Goal: Transaction & Acquisition: Purchase product/service

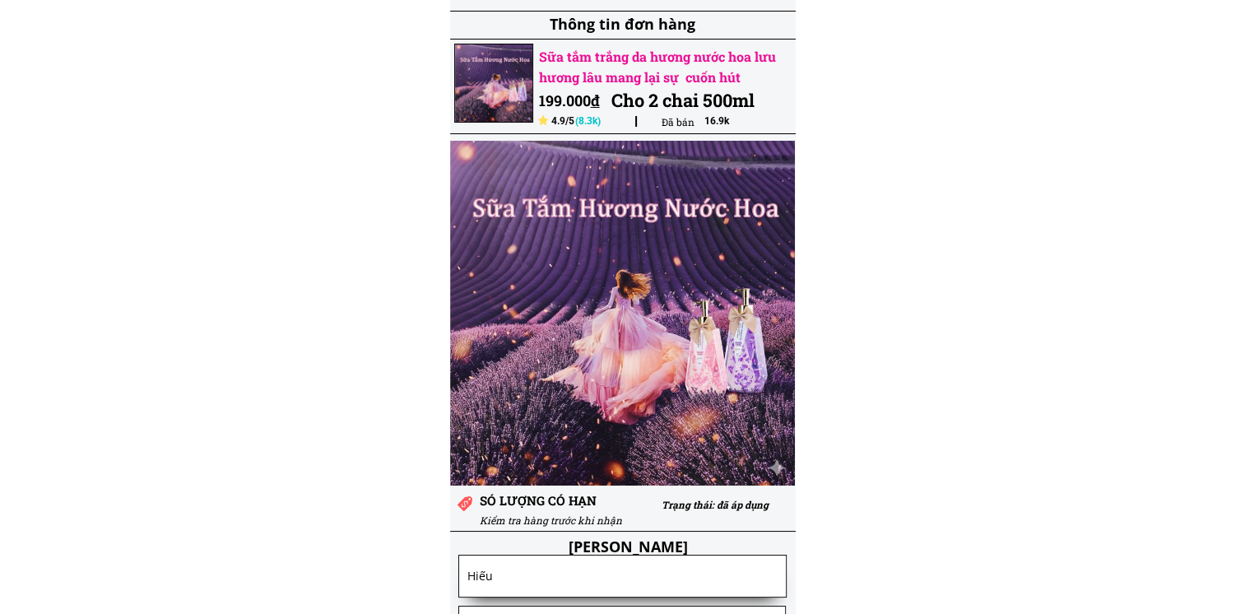
click at [606, 71] on h3 "Sữa tắm trắng da hương nước hoa lưu hương lâu mang lại sự cuốn hút" at bounding box center [667, 67] width 257 height 42
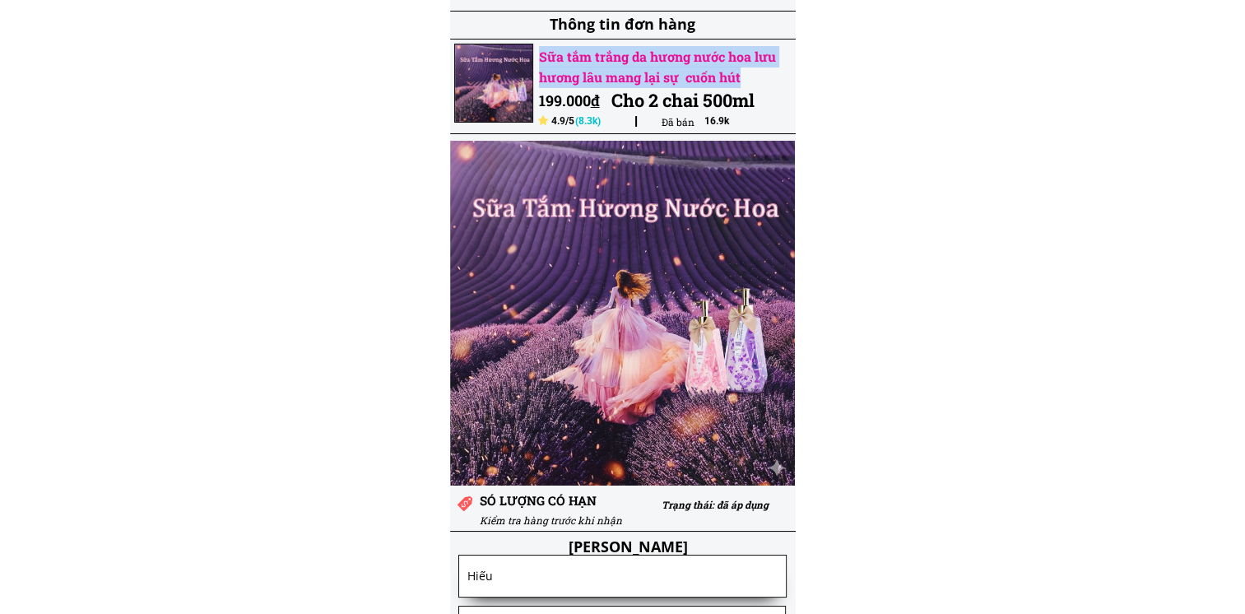
click at [606, 71] on h3 "Sữa tắm trắng da hương nước hoa lưu hương lâu mang lại sự cuốn hút" at bounding box center [667, 67] width 257 height 42
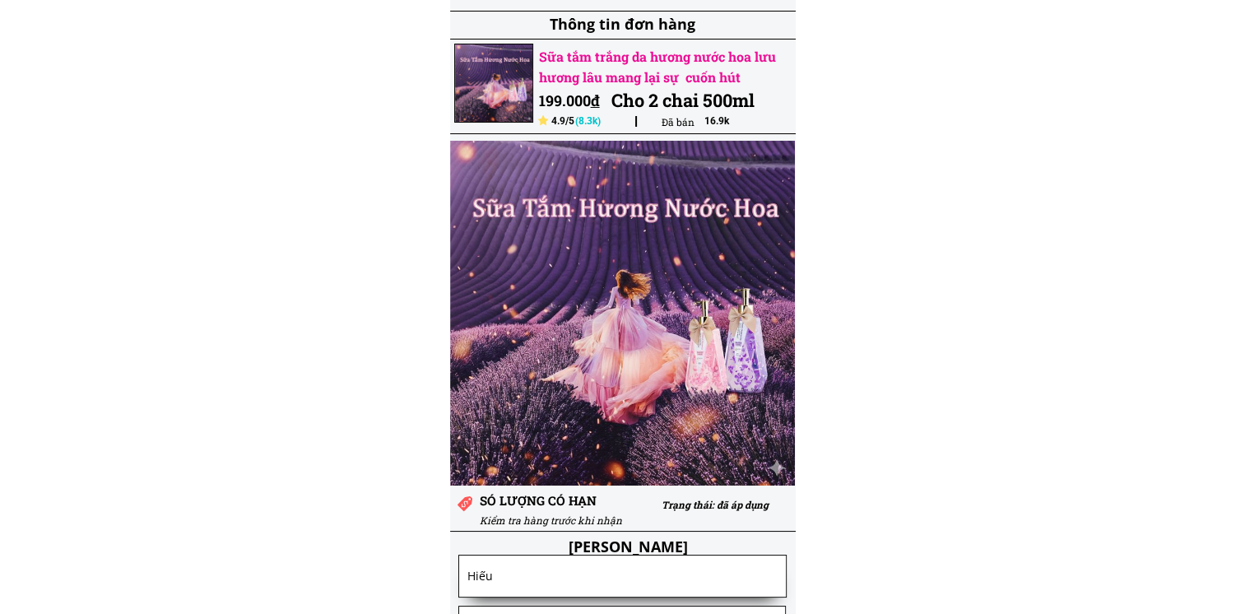
drag, startPoint x: 606, startPoint y: 71, endPoint x: 1008, endPoint y: 79, distance: 402.4
click at [1008, 79] on body "Thông tin đơn hàng Sữa tắm trắng da hương nước hoa lưu hương lâu mang lại sự cu…" at bounding box center [622, 463] width 1245 height 926
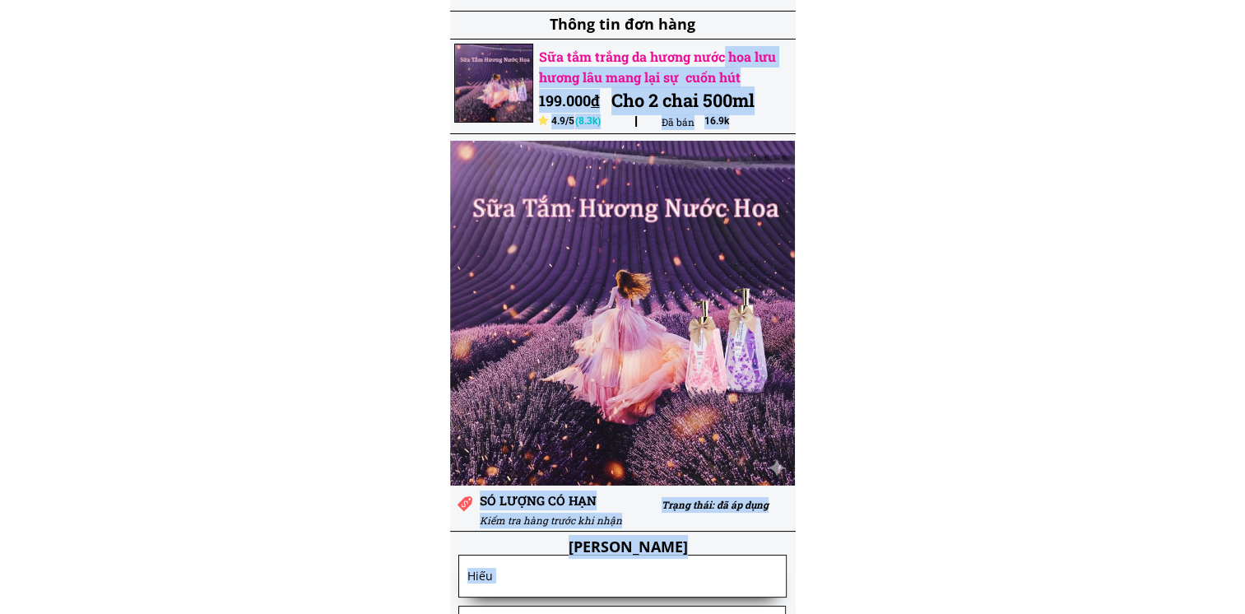
drag, startPoint x: 724, startPoint y: 51, endPoint x: 724, endPoint y: 207, distance: 156.3
click at [724, 207] on div "Thông tin đơn hàng Sữa tắm trắng da hương nước hoa lưu hương lâu mang lại sự cu…" at bounding box center [623, 463] width 346 height 926
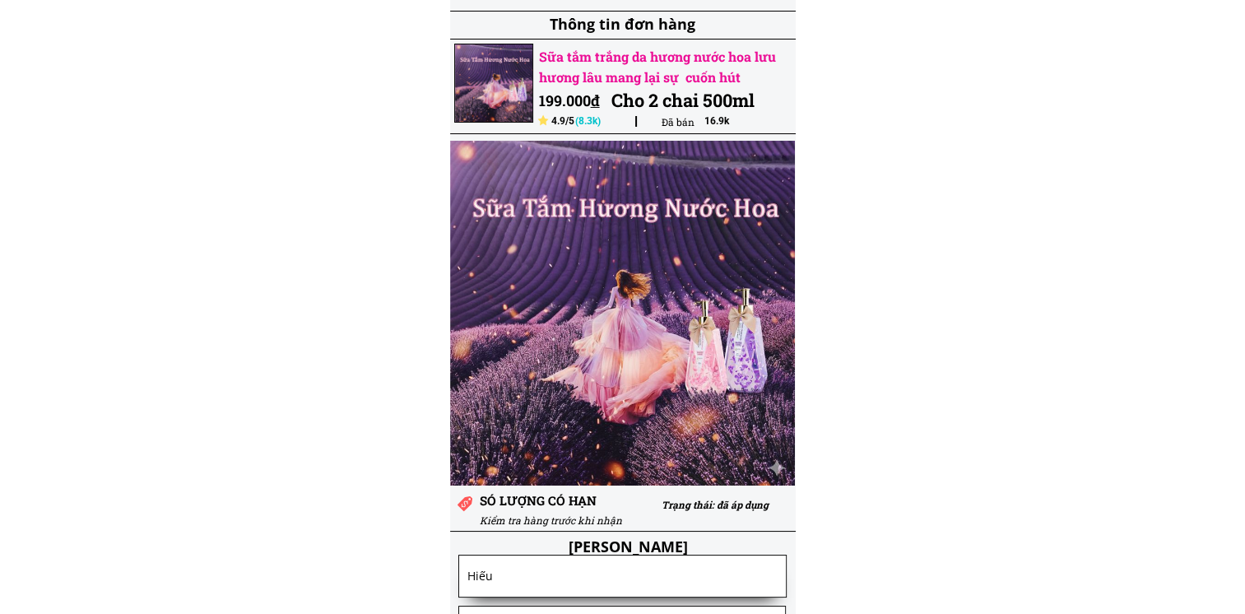
drag, startPoint x: 724, startPoint y: 207, endPoint x: 911, endPoint y: 229, distance: 188.0
click at [911, 229] on body "Thông tin đơn hàng Sữa tắm trắng da hương nước hoa lưu hương lâu mang lại sự cu…" at bounding box center [622, 463] width 1245 height 926
click at [691, 202] on div at bounding box center [623, 314] width 346 height 346
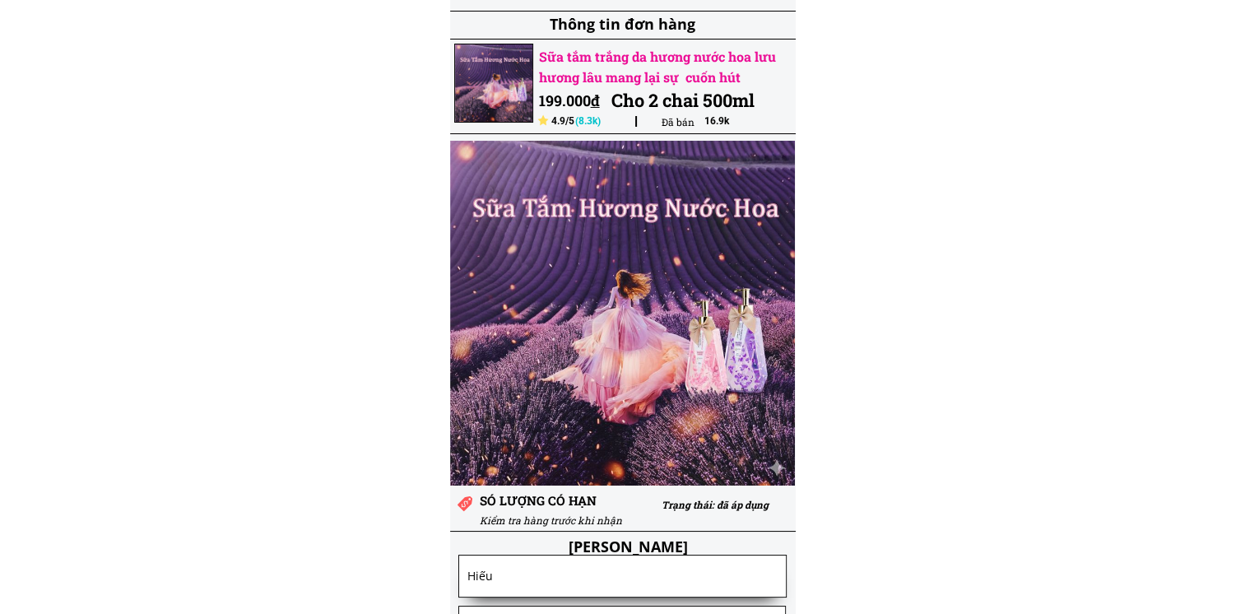
drag, startPoint x: 691, startPoint y: 202, endPoint x: 973, endPoint y: 142, distance: 288.7
click at [973, 142] on body "Thông tin đơn hàng Sữa tắm trắng da hương nước hoa lưu hương lâu mang lại sự cu…" at bounding box center [622, 463] width 1245 height 926
